Goal: Information Seeking & Learning: Stay updated

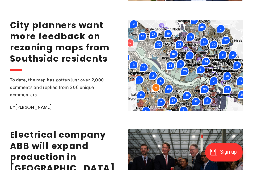
scroll to position [959, 0]
click at [28, 65] on link "City planners want more feedback on rezoning maps from Southside residents" at bounding box center [60, 41] width 100 height 45
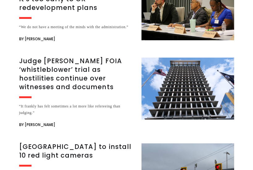
scroll to position [849, 0]
click at [34, 78] on h3 "Judge [PERSON_NAME] FOIA ‘whistleblower’ trial as hostilities continue over wit…" at bounding box center [76, 74] width 115 height 35
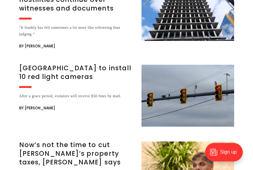
scroll to position [927, 0]
click at [36, 72] on h3 "[GEOGRAPHIC_DATA] to install 10 red light cameras" at bounding box center [76, 72] width 115 height 17
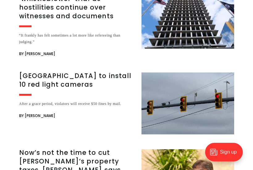
scroll to position [918, 0]
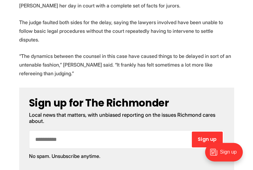
scroll to position [296, 0]
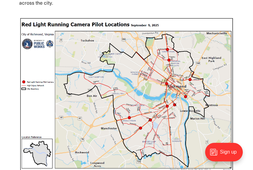
scroll to position [297, 0]
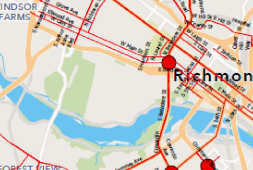
click at [42, 12] on img at bounding box center [126, 94] width 215 height 164
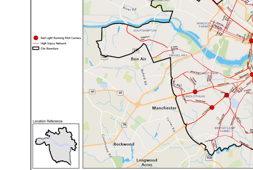
scroll to position [348, 0]
